Goal: Transaction & Acquisition: Book appointment/travel/reservation

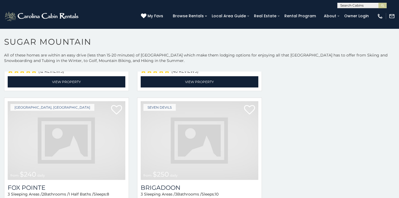
scroll to position [1017, 0]
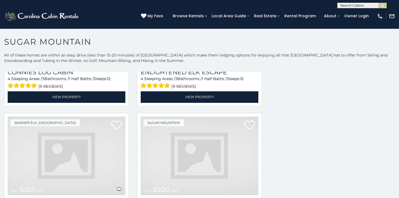
click at [33, 139] on img at bounding box center [67, 156] width 118 height 79
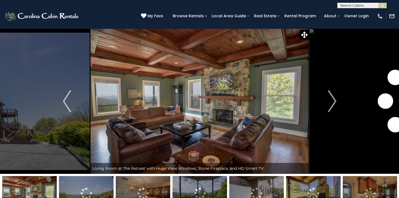
scroll to position [19, 0]
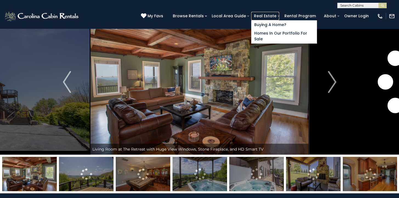
click at [279, 16] on link "Real Estate" at bounding box center [265, 16] width 28 height 9
